Goal: Find specific page/section: Find specific page/section

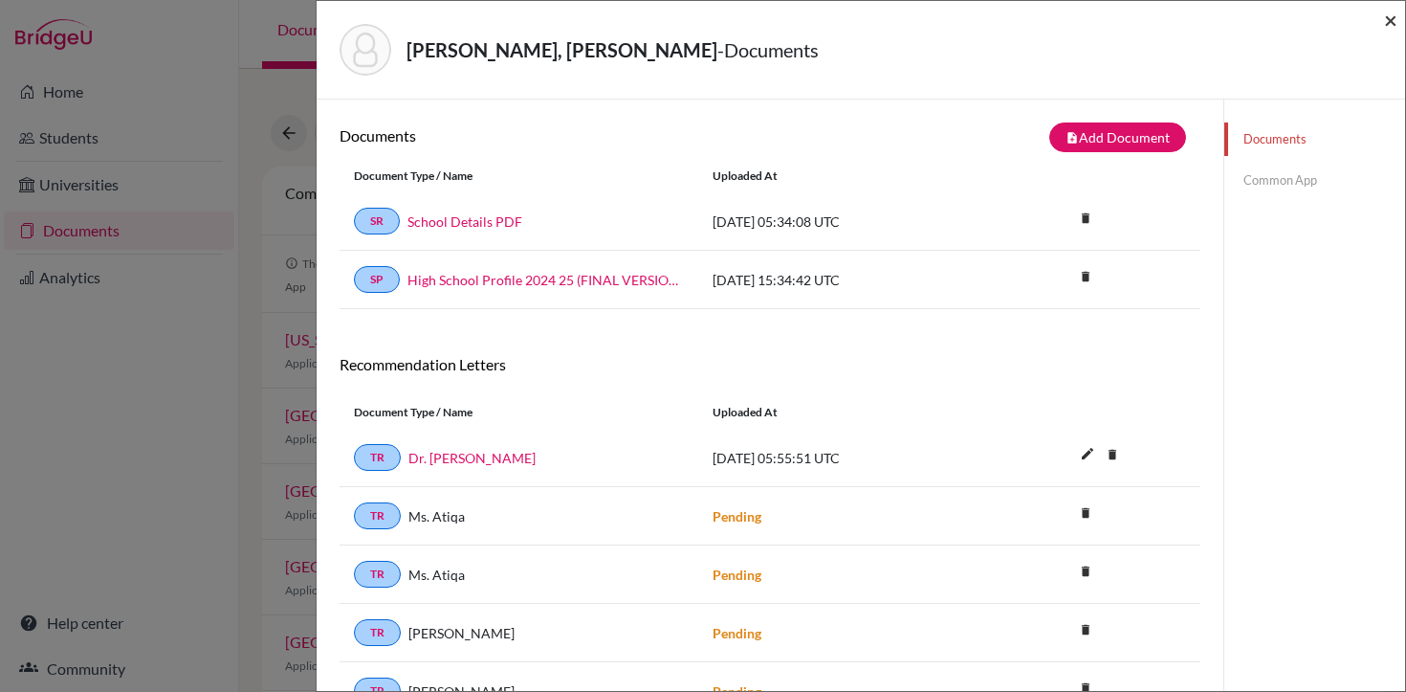
click at [1386, 23] on span "×" at bounding box center [1390, 20] width 13 height 28
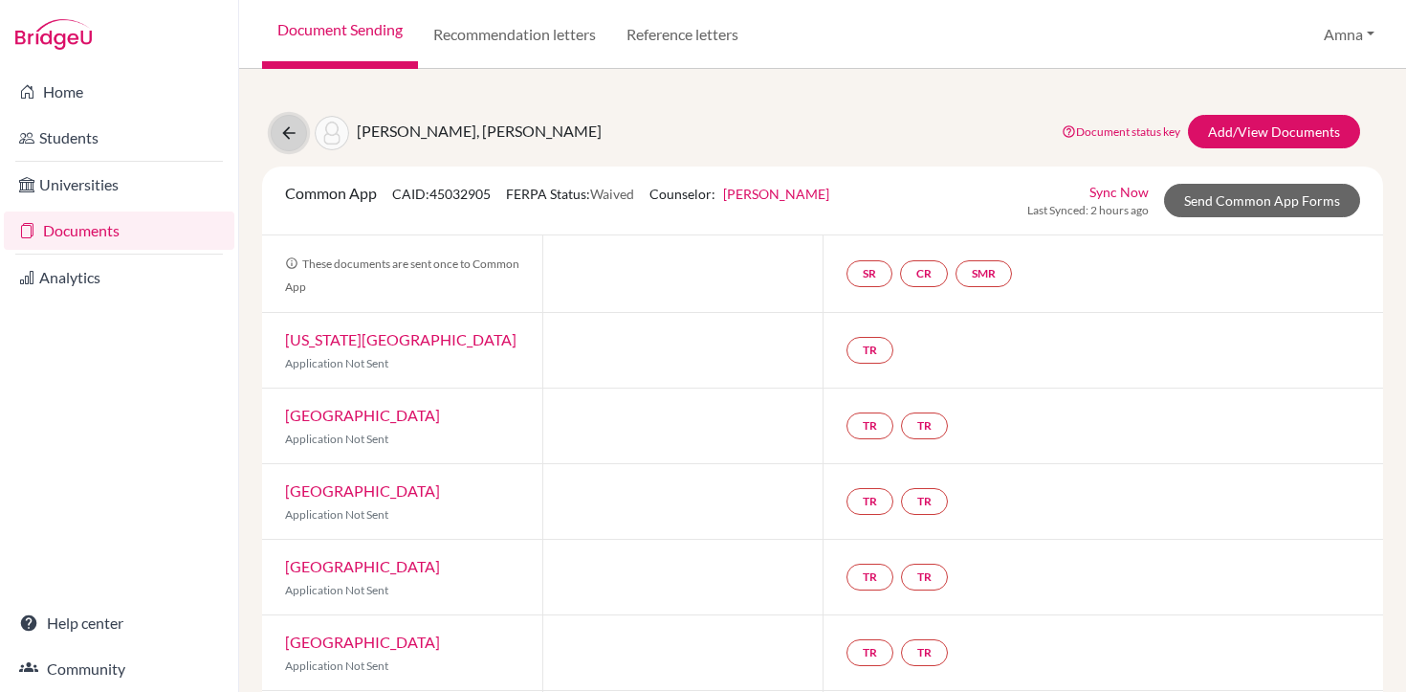
click at [288, 126] on icon at bounding box center [288, 132] width 19 height 19
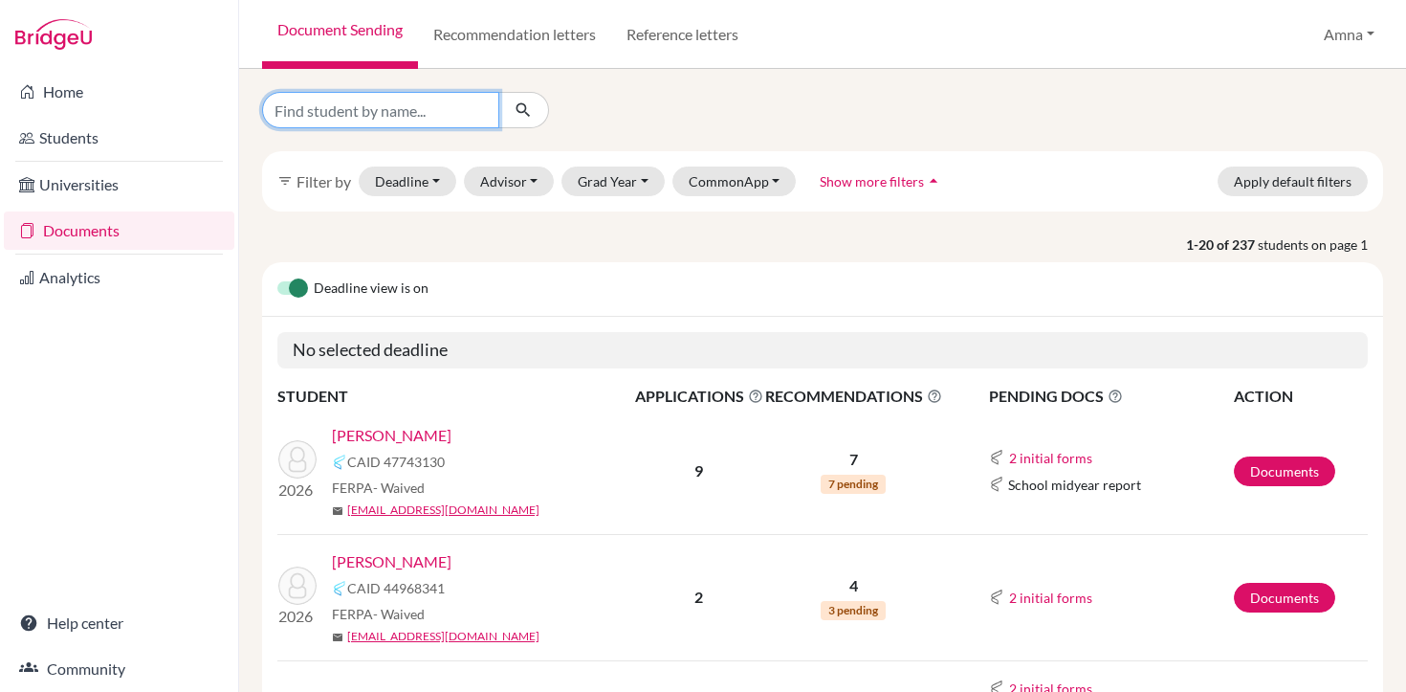
click at [425, 107] on input "Find student by name..." at bounding box center [380, 110] width 237 height 36
click at [488, 113] on input "abdussamad" at bounding box center [380, 110] width 237 height 36
type input "abdussamad"
click at [520, 112] on icon "submit" at bounding box center [523, 109] width 19 height 19
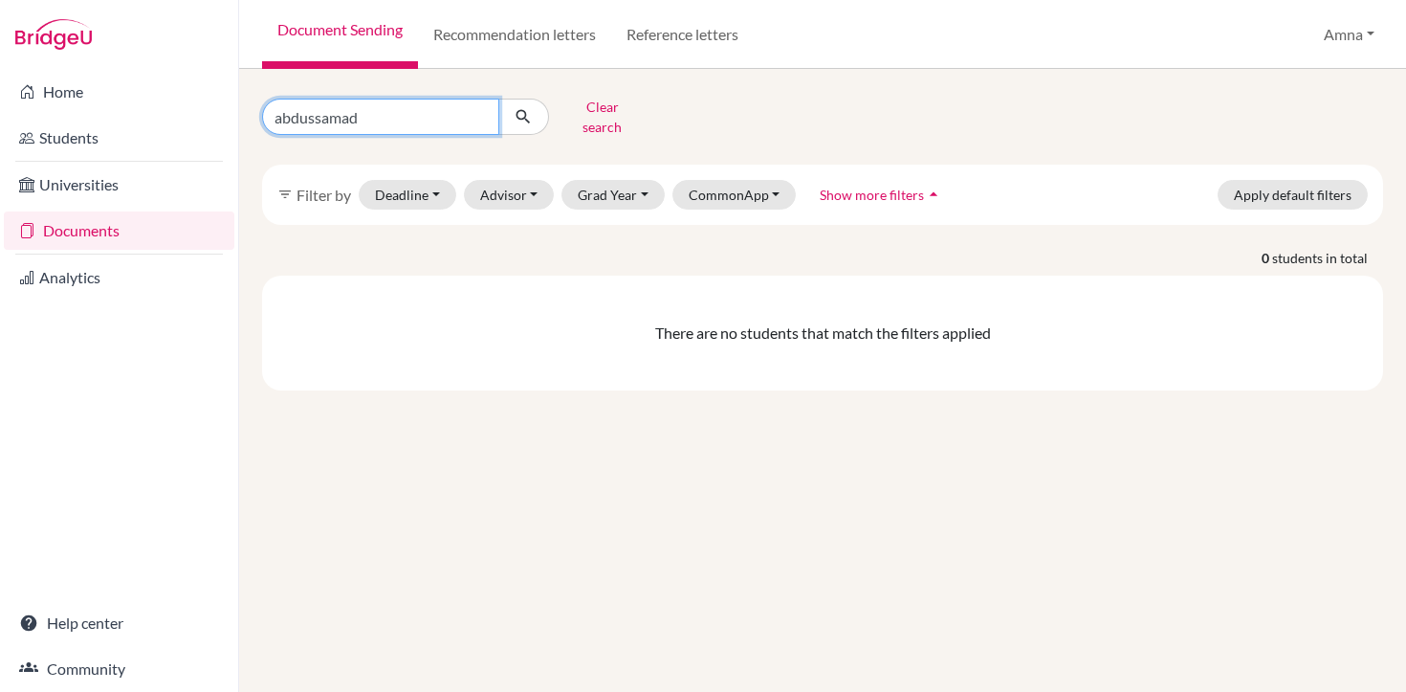
drag, startPoint x: 377, startPoint y: 111, endPoint x: 254, endPoint y: 111, distance: 123.4
click at [254, 111] on div "abdussamad Clear search" at bounding box center [440, 117] width 384 height 50
type input "a"
type input "malik"
click at [521, 112] on icon "submit" at bounding box center [523, 116] width 19 height 19
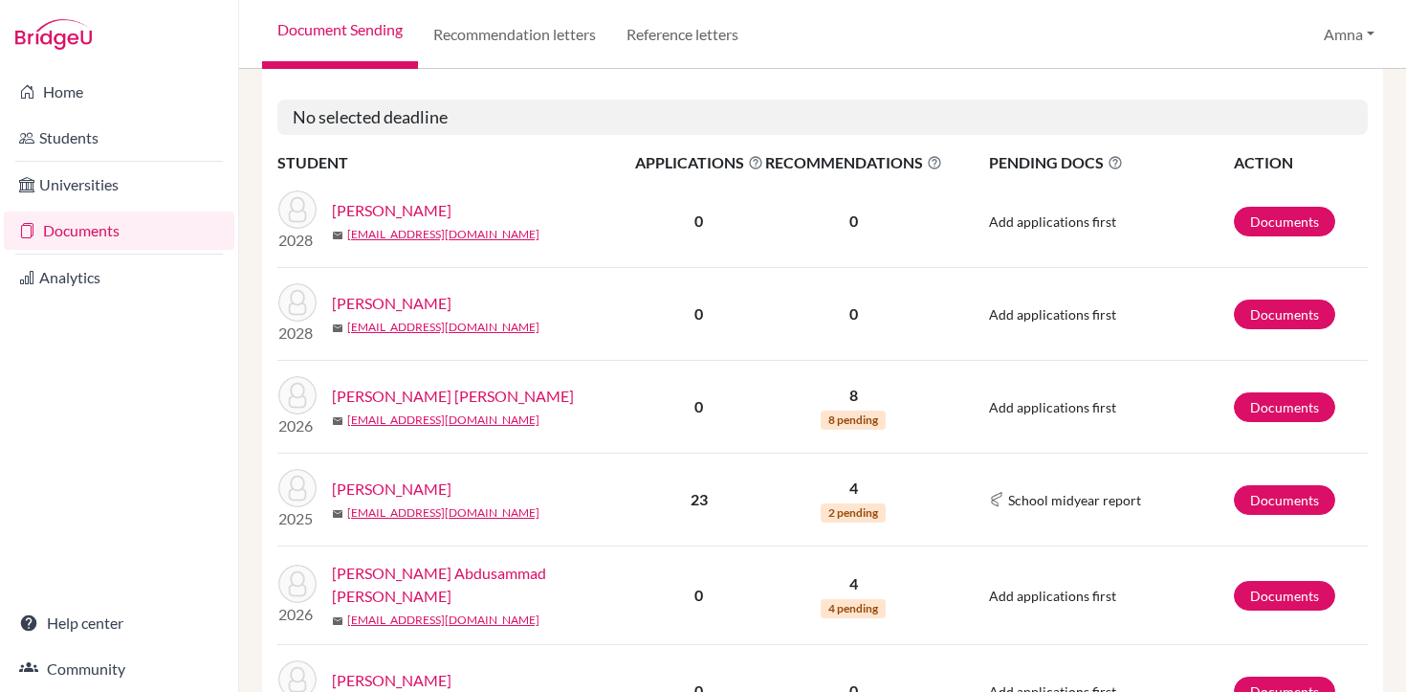
scroll to position [510, 0]
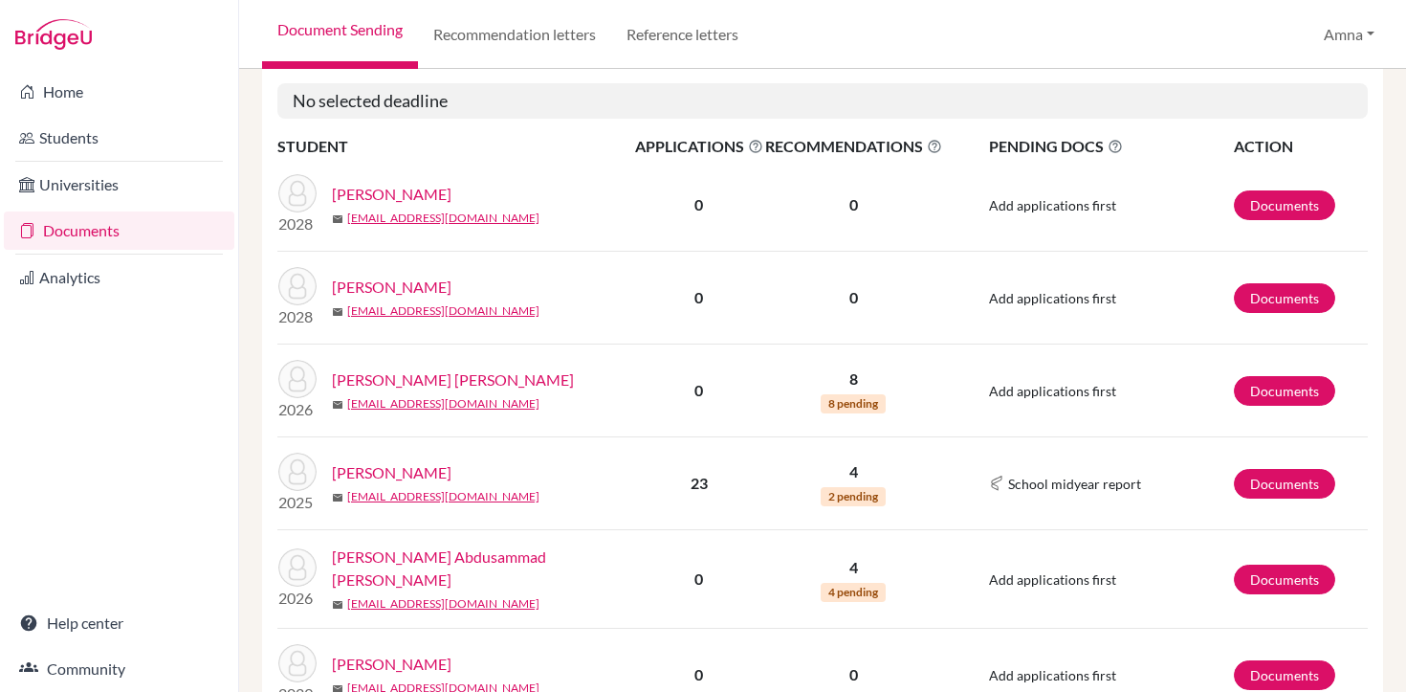
click at [467, 556] on link "Malik, Muhammad Abdusammad Hussain" at bounding box center [490, 568] width 316 height 46
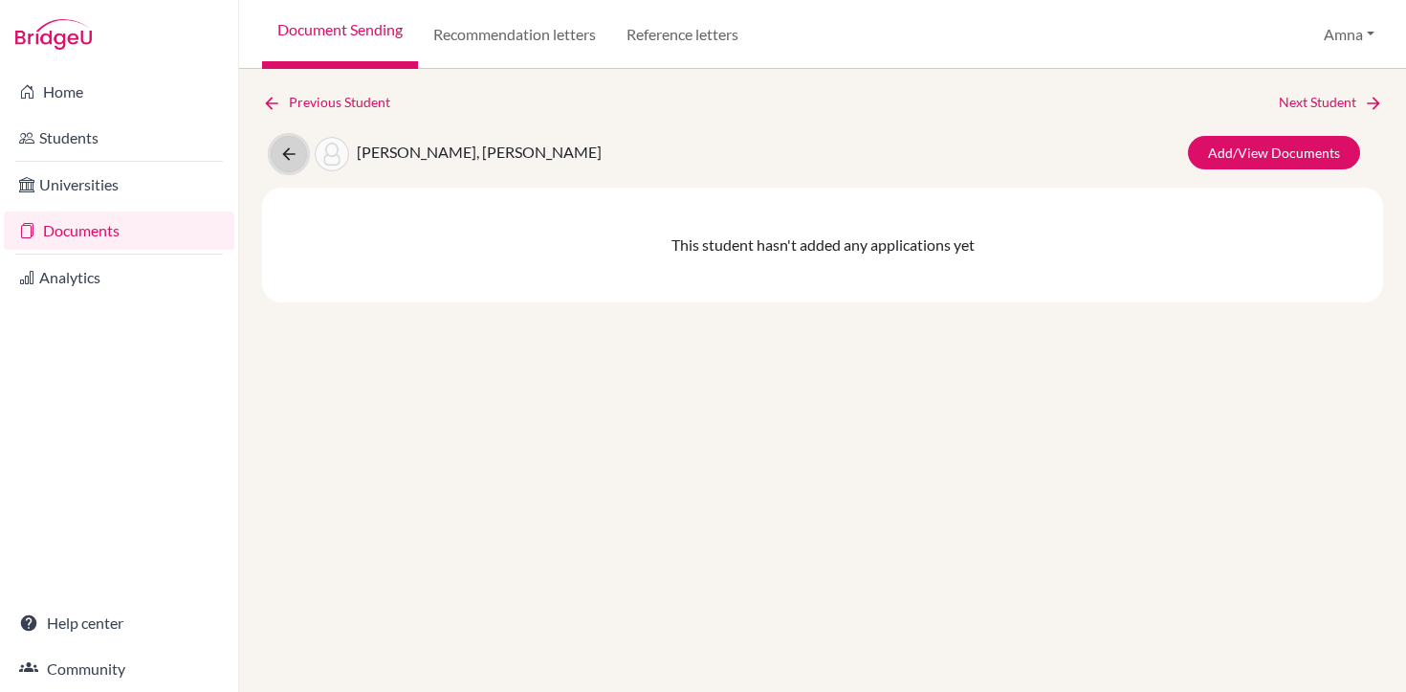
click at [288, 159] on icon at bounding box center [288, 153] width 19 height 19
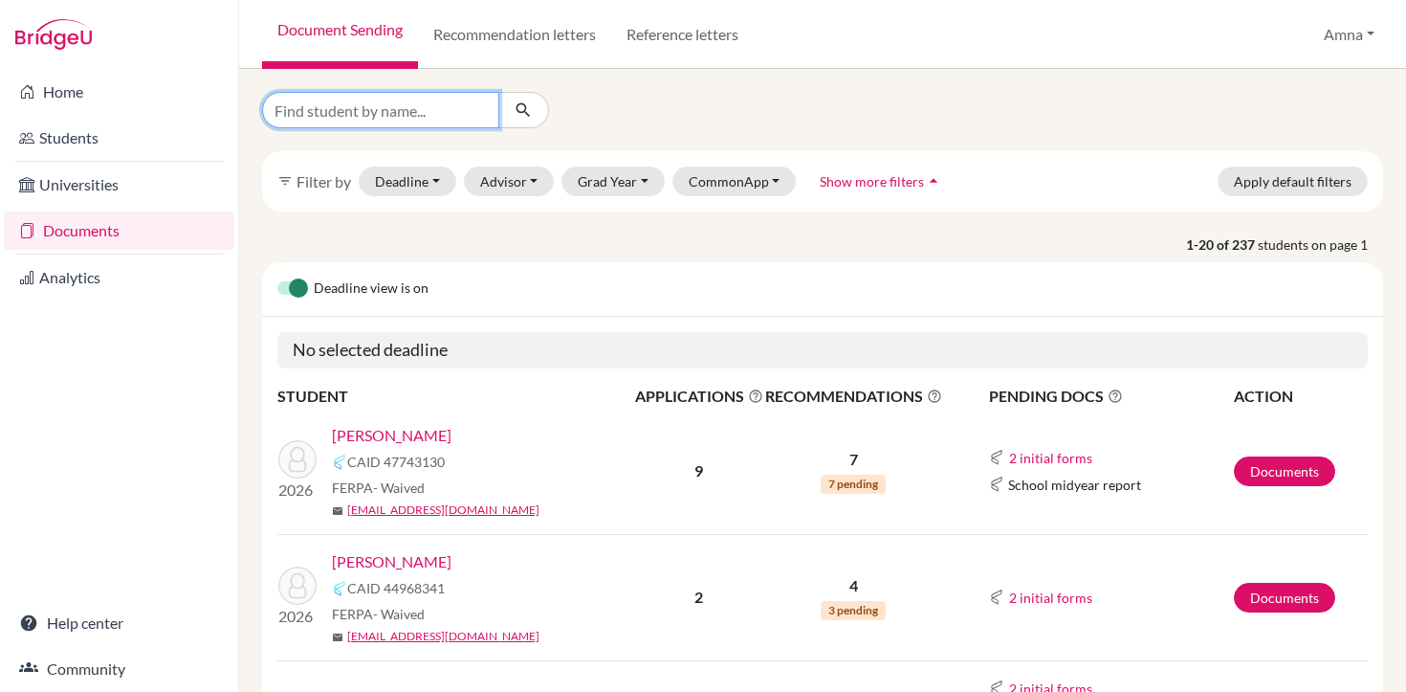
click at [416, 101] on input "Find student by name..." at bounding box center [380, 110] width 237 height 36
type input "watoo"
click button "submit" at bounding box center [523, 110] width 51 height 36
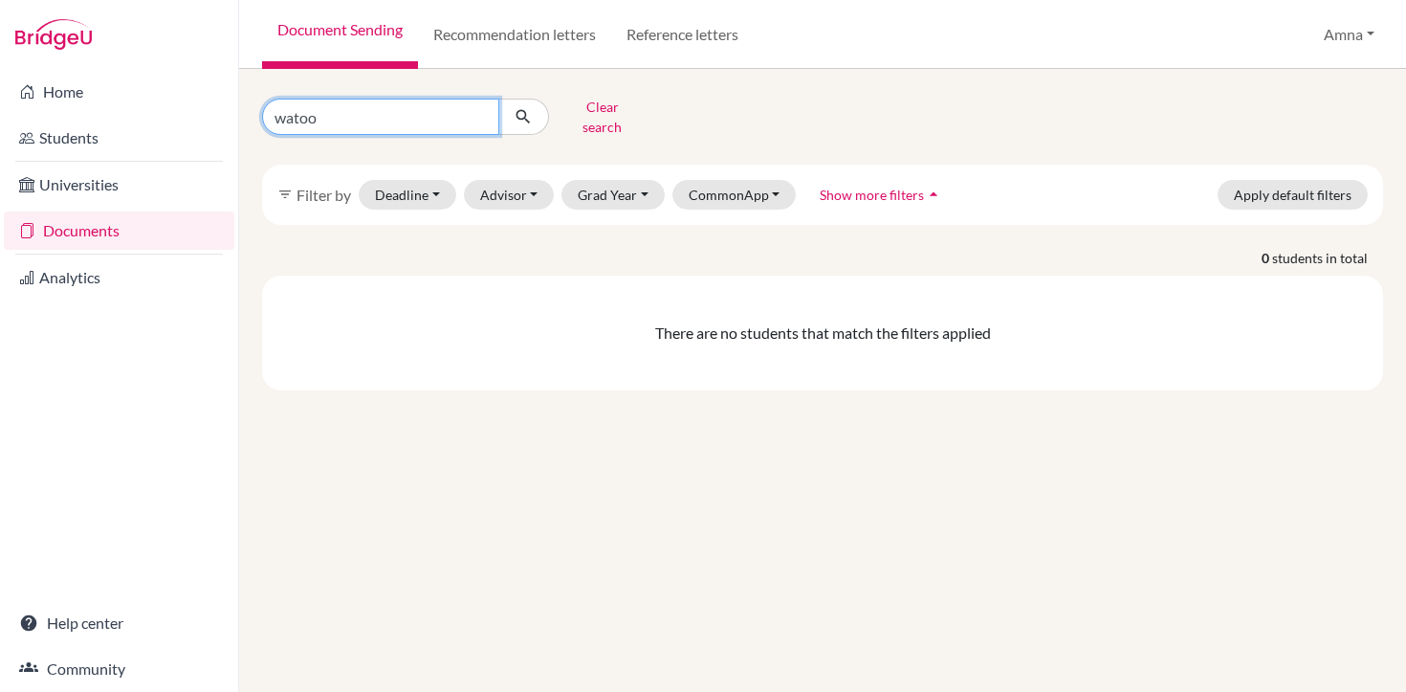
click at [381, 99] on input "watoo" at bounding box center [380, 117] width 237 height 36
click at [294, 111] on input "watoo" at bounding box center [380, 117] width 237 height 36
type input "wattoo"
click button "submit" at bounding box center [523, 117] width 51 height 36
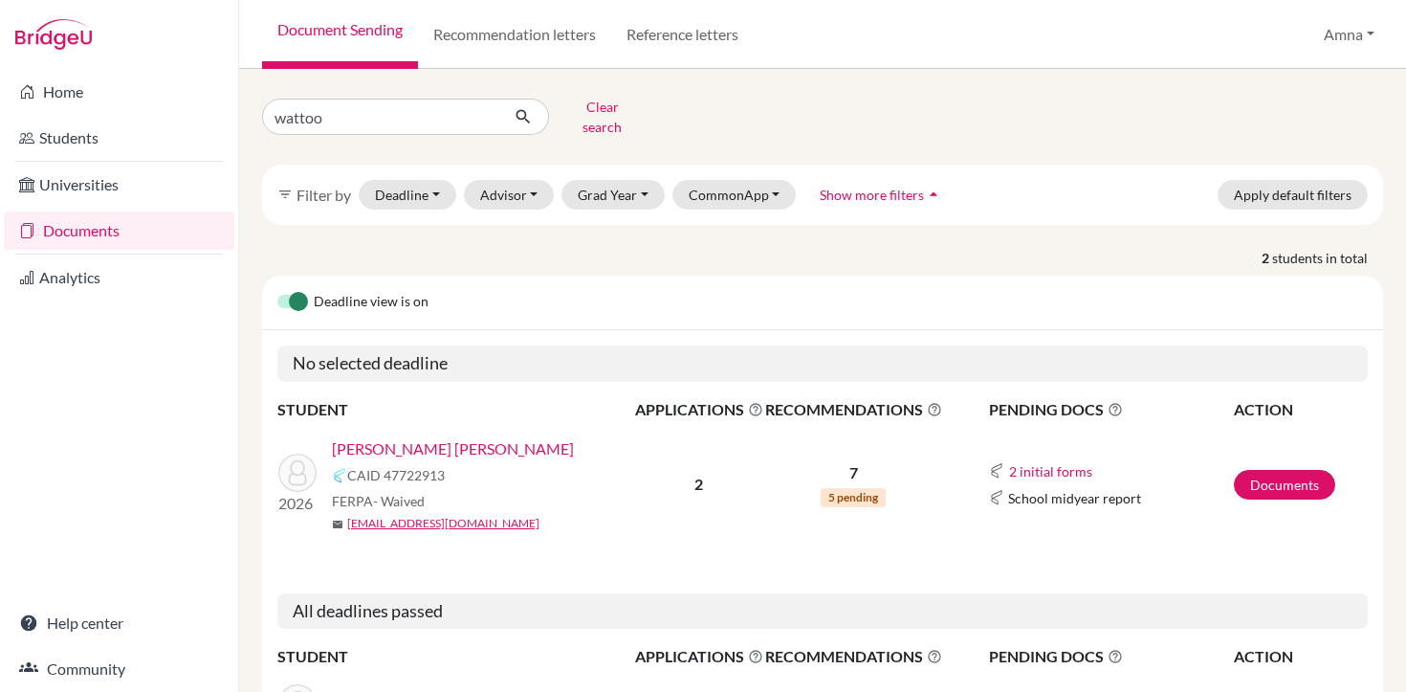
click at [425, 437] on link "[PERSON_NAME] [PERSON_NAME]" at bounding box center [453, 448] width 242 height 23
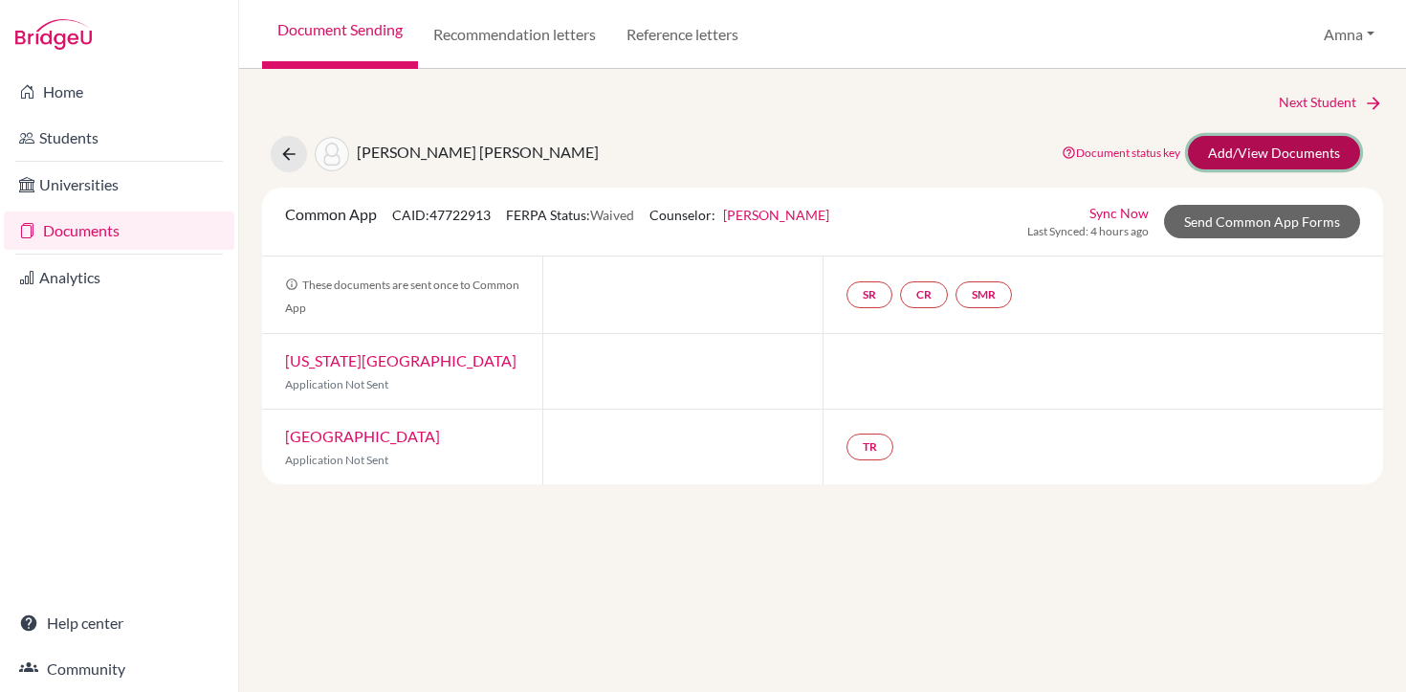
click at [1272, 150] on link "Add/View Documents" at bounding box center [1274, 152] width 172 height 33
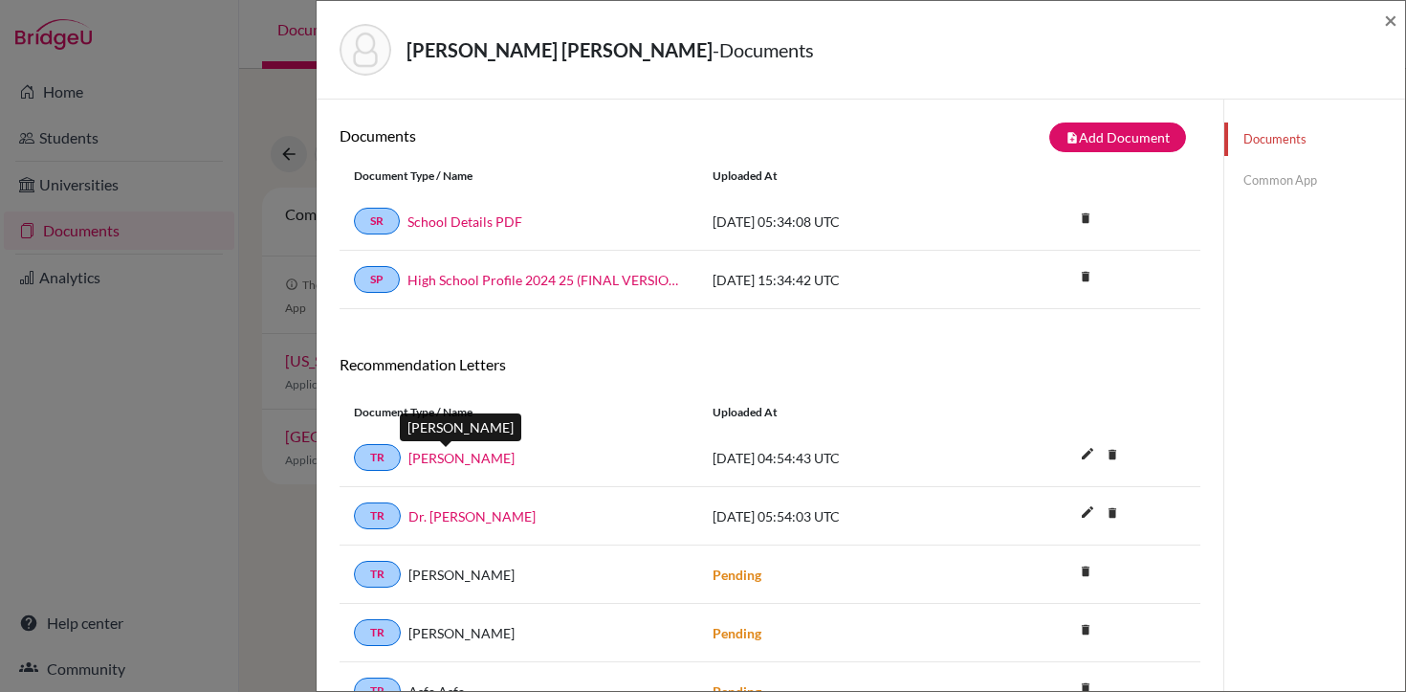
click at [461, 459] on link "[PERSON_NAME]" at bounding box center [462, 458] width 106 height 20
